Goal: Information Seeking & Learning: Learn about a topic

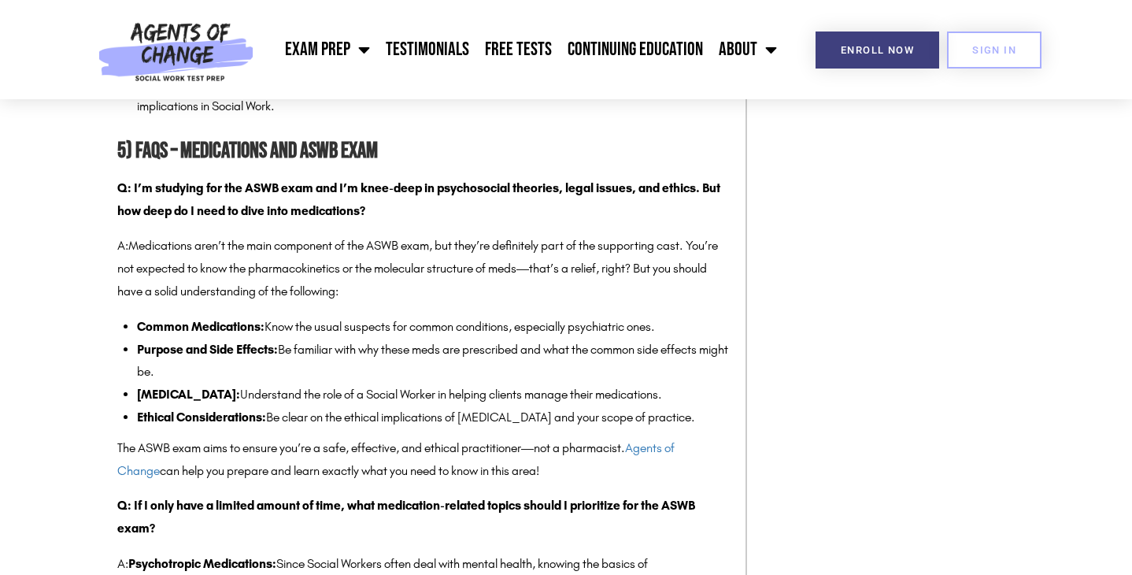
scroll to position [4664, 0]
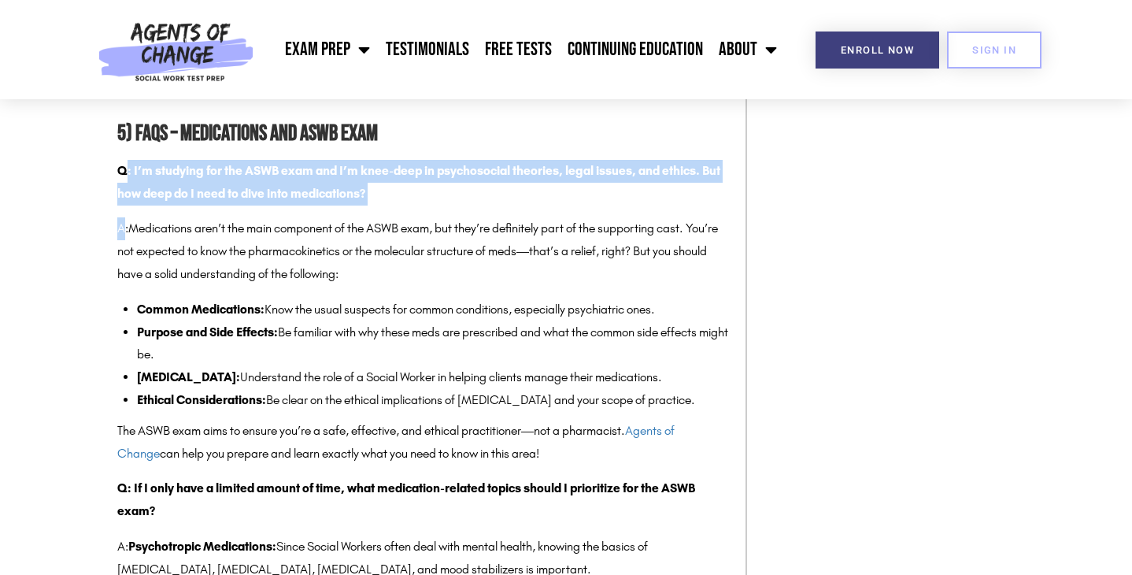
drag, startPoint x: 125, startPoint y: 194, endPoint x: 125, endPoint y: 237, distance: 42.5
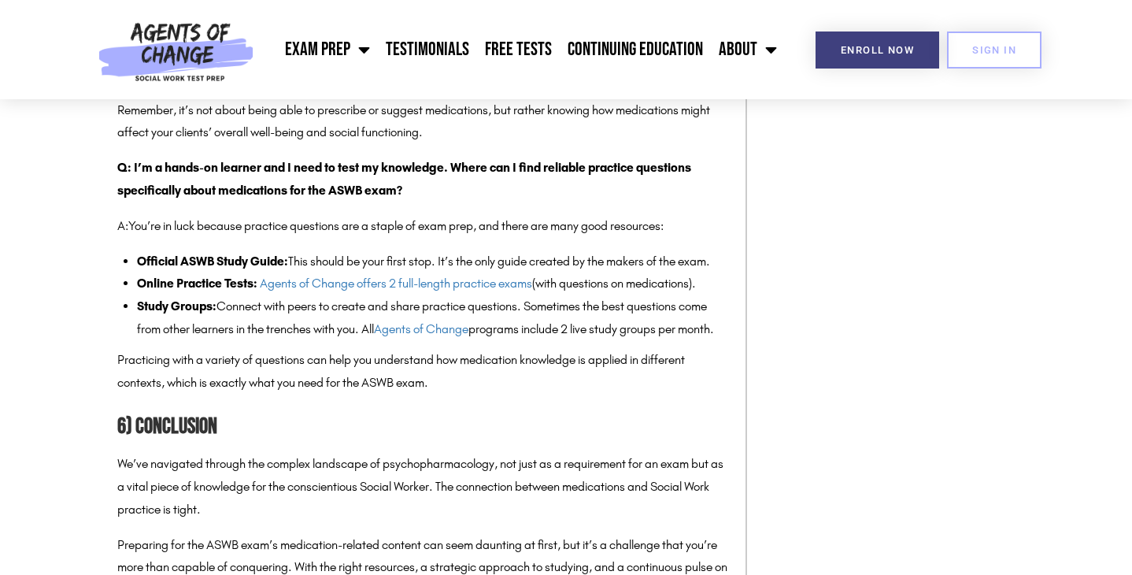
scroll to position [5309, 0]
drag, startPoint x: 288, startPoint y: 306, endPoint x: 139, endPoint y: 309, distance: 149.6
click at [138, 269] on strong "Official ASWB Study Guide:" at bounding box center [212, 261] width 151 height 15
copy strong "Official ASWB Study Guide"
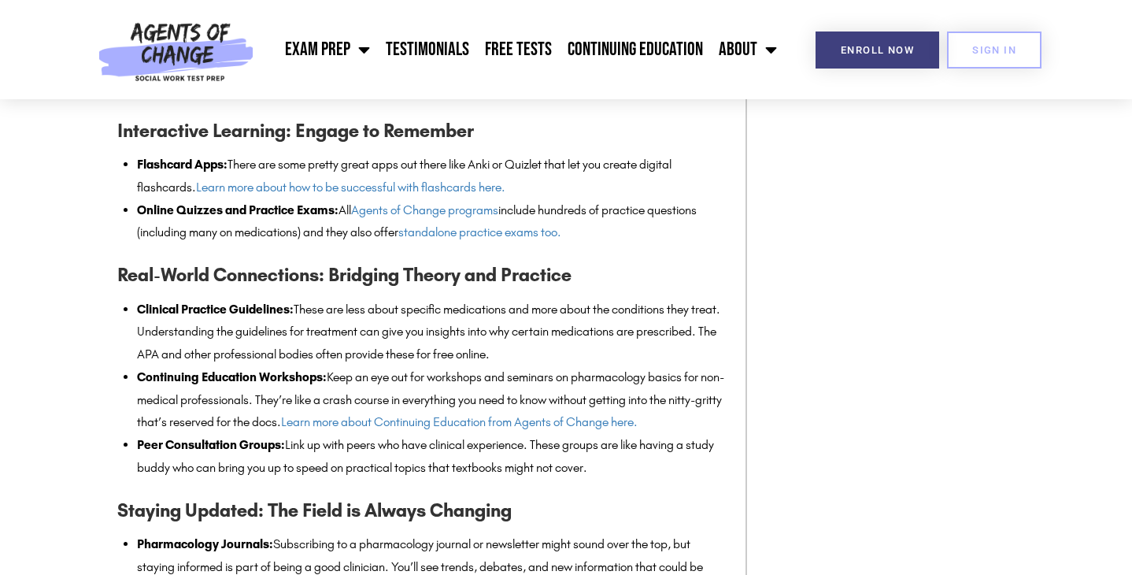
scroll to position [3838, 0]
